Goal: Check status: Check status

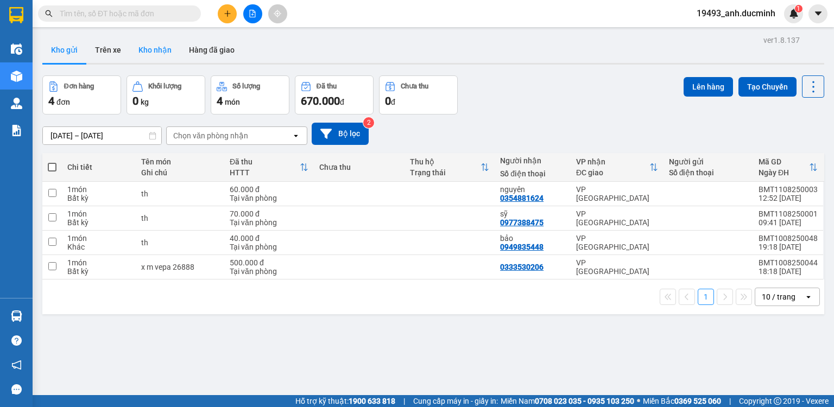
click at [143, 56] on button "Kho nhận" at bounding box center [155, 50] width 50 height 26
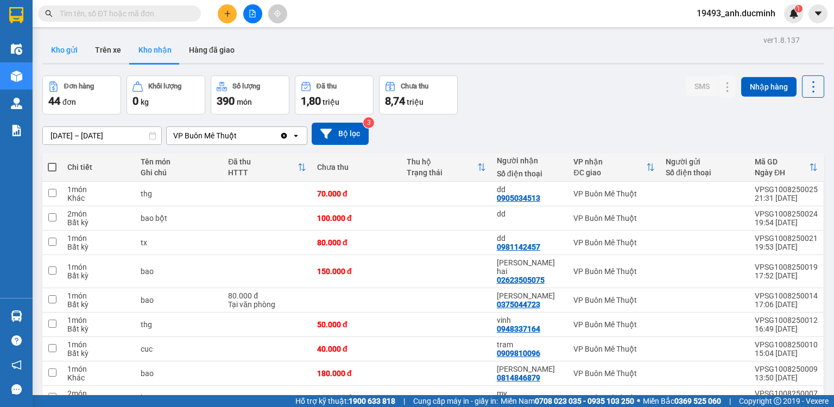
click at [73, 54] on button "Kho gửi" at bounding box center [64, 50] width 44 height 26
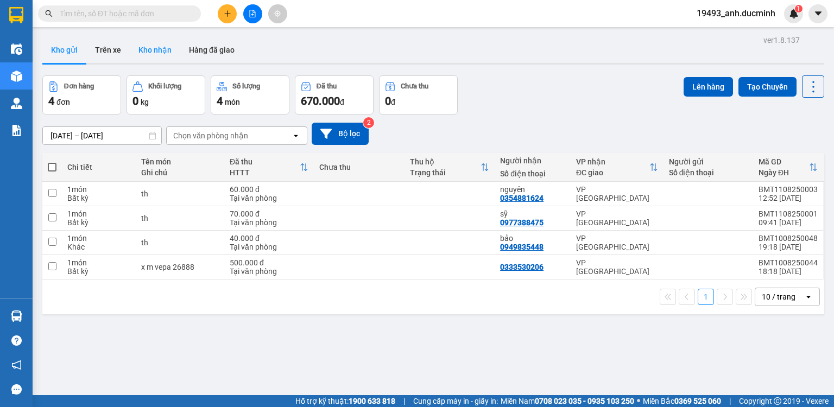
click at [147, 50] on button "Kho nhận" at bounding box center [155, 50] width 50 height 26
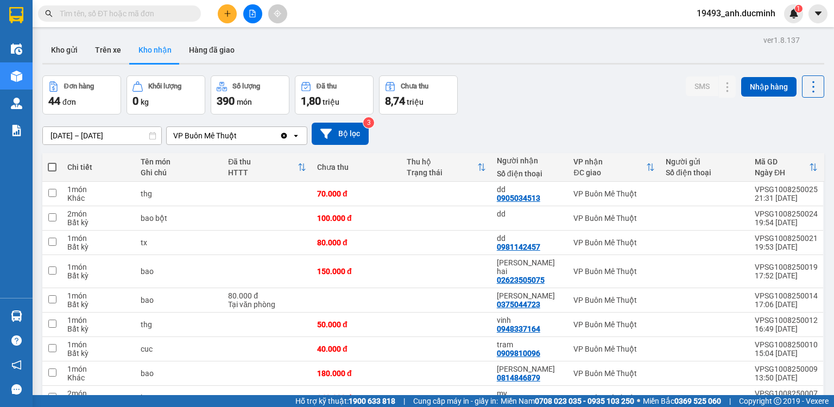
drag, startPoint x: 147, startPoint y: 50, endPoint x: 309, endPoint y: 72, distance: 163.8
click at [223, 53] on button "Hàng đã giao" at bounding box center [211, 50] width 63 height 26
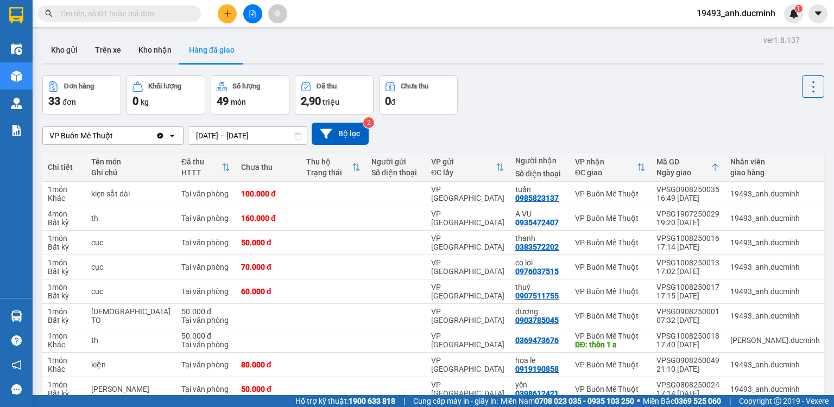
click at [153, 13] on input "text" at bounding box center [124, 14] width 128 height 12
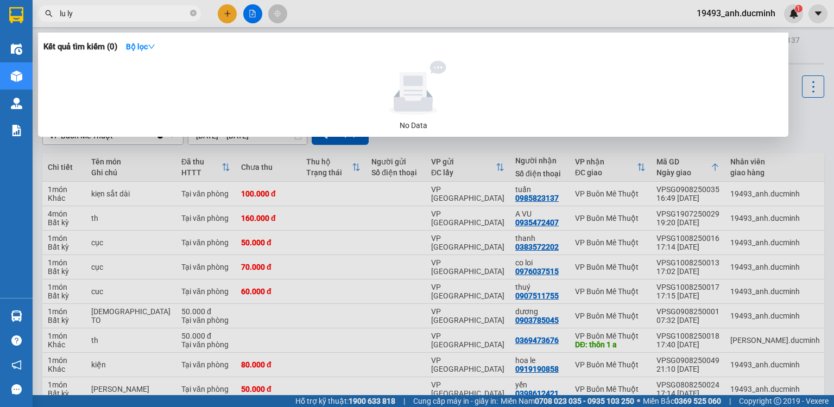
click at [66, 10] on input "lu ly" at bounding box center [124, 14] width 128 height 12
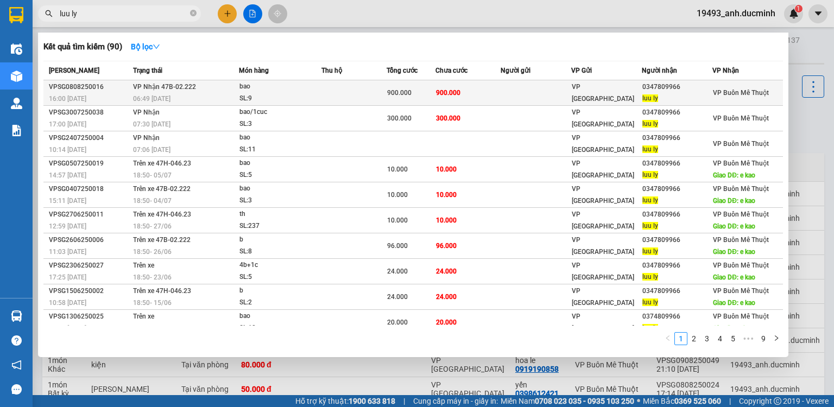
type input "luu ly"
click at [471, 100] on td "900.000" at bounding box center [467, 93] width 65 height 26
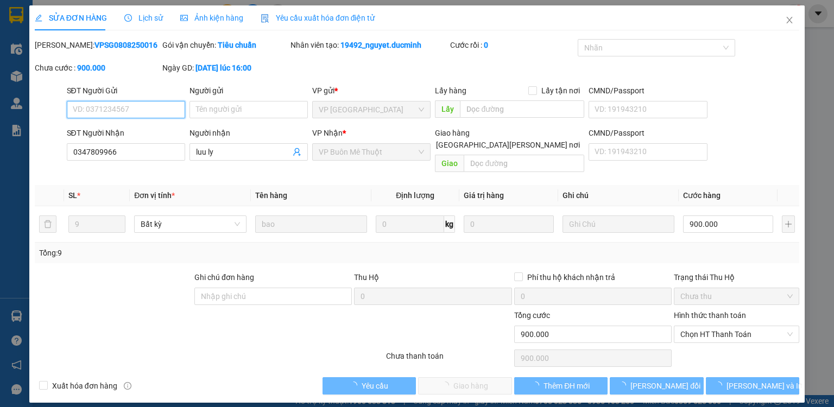
type input "0347809966"
type input "luu ly"
type input "900.000"
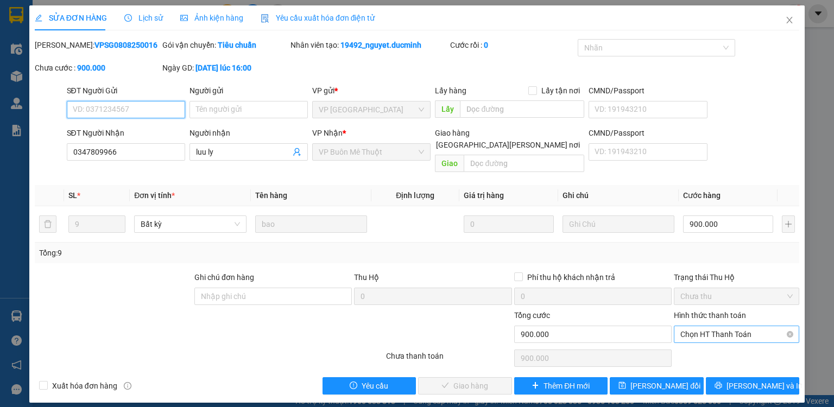
click at [735, 326] on span "Chọn HT Thanh Toán" at bounding box center [736, 334] width 112 height 16
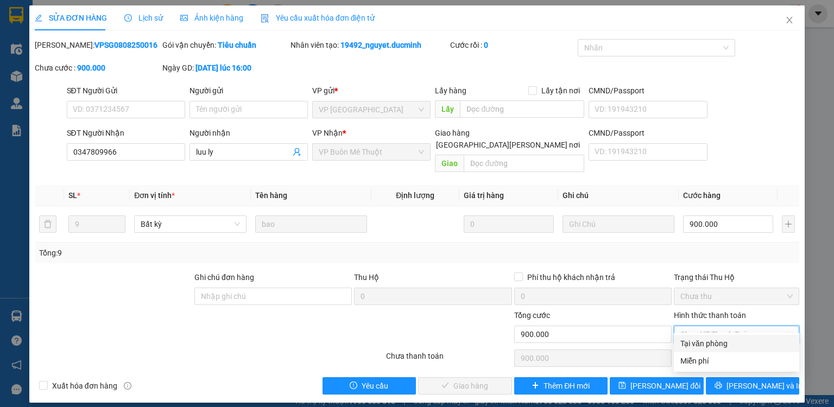
click at [177, 284] on div at bounding box center [114, 290] width 160 height 38
click at [785, 18] on icon "close" at bounding box center [789, 20] width 9 height 9
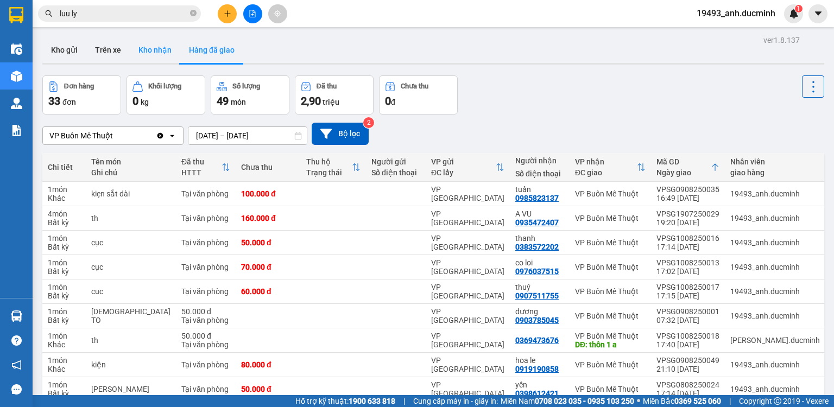
click at [158, 56] on button "Kho nhận" at bounding box center [155, 50] width 50 height 26
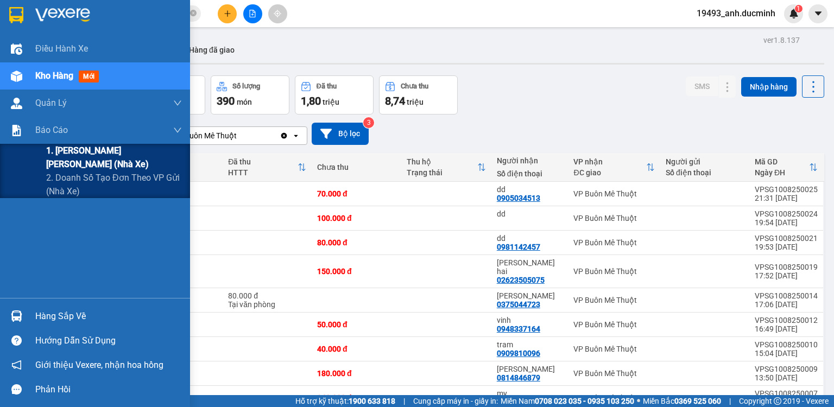
click at [82, 156] on span "1. [PERSON_NAME] [PERSON_NAME] (nhà xe)" at bounding box center [114, 157] width 136 height 27
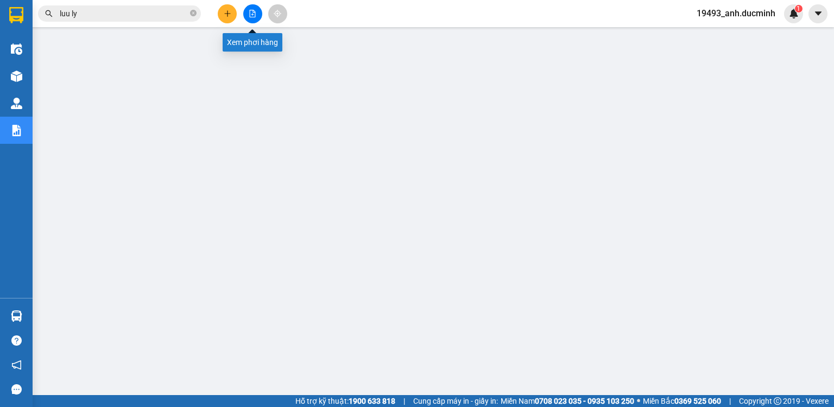
click at [247, 15] on button at bounding box center [252, 13] width 19 height 19
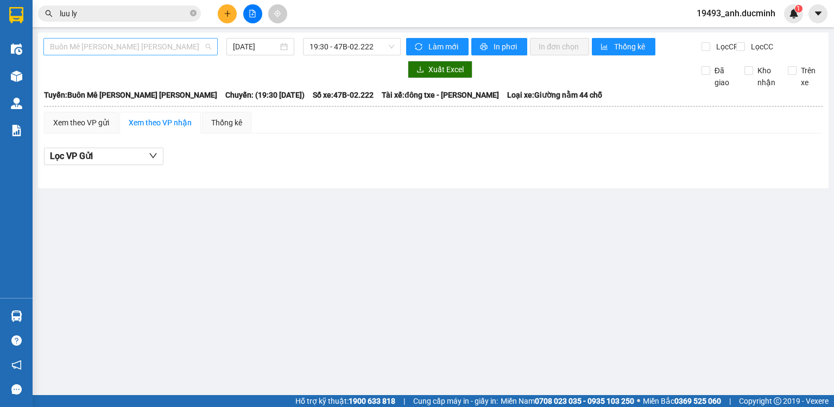
click at [169, 49] on span "Buôn Mê [PERSON_NAME] [PERSON_NAME]" at bounding box center [130, 47] width 161 height 16
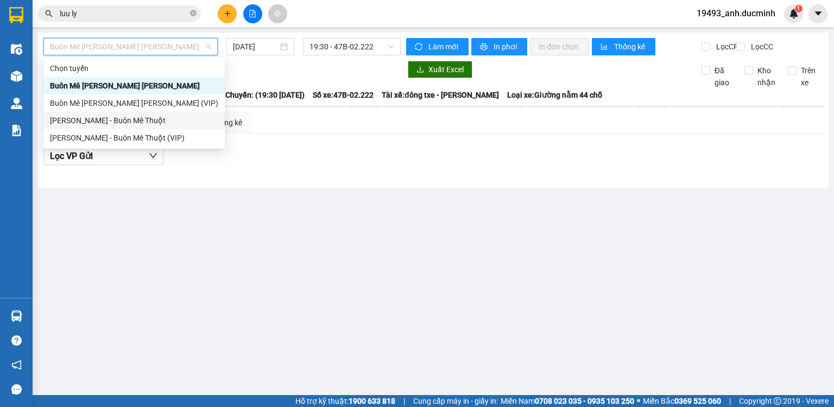
drag, startPoint x: 119, startPoint y: 123, endPoint x: 207, endPoint y: 73, distance: 100.6
click at [122, 122] on div "[PERSON_NAME] - Buôn Mê Thuột" at bounding box center [134, 121] width 168 height 12
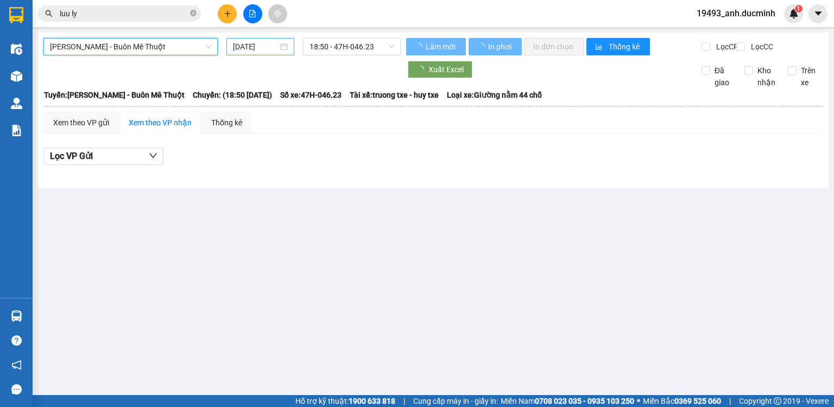
click at [248, 46] on input "[DATE]" at bounding box center [255, 47] width 45 height 12
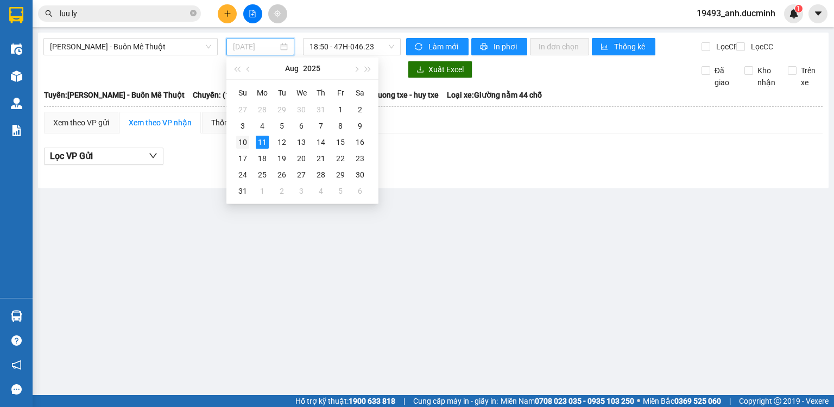
click at [243, 145] on div "10" at bounding box center [242, 142] width 13 height 13
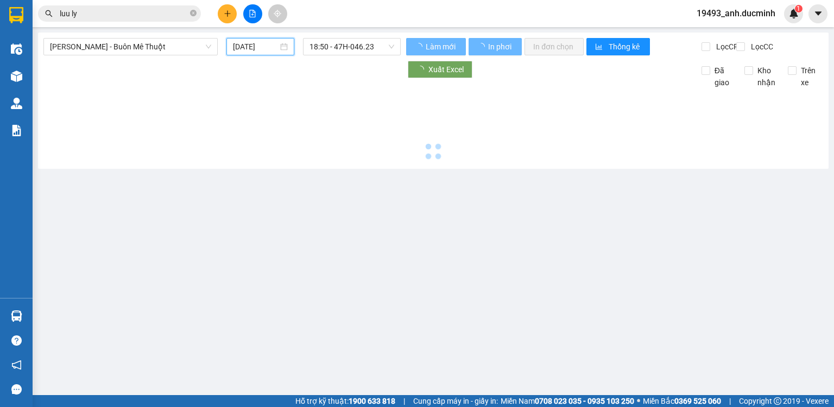
type input "[DATE]"
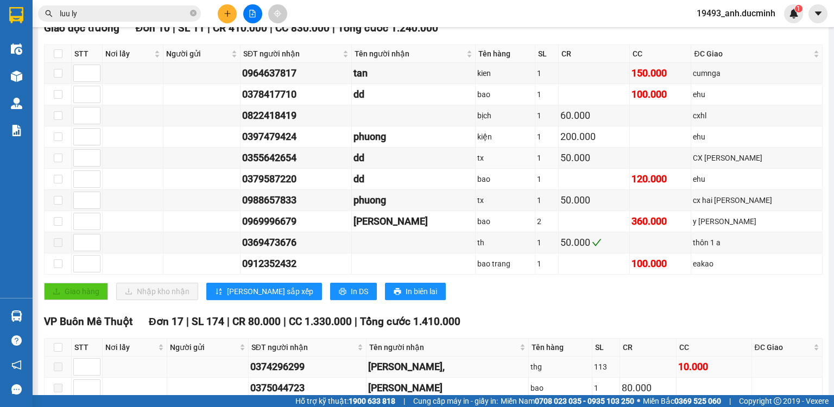
scroll to position [130, 0]
